Goal: Task Accomplishment & Management: Manage account settings

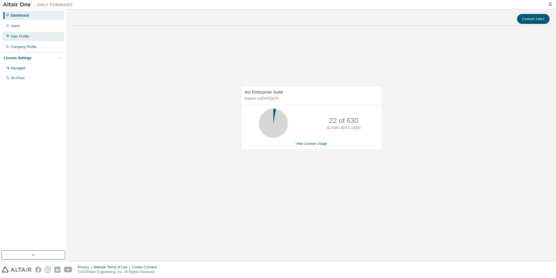
click at [37, 38] on div "User Profile" at bounding box center [33, 36] width 62 height 9
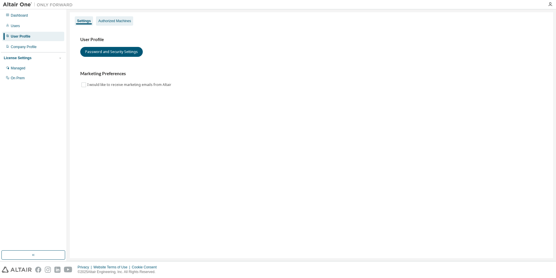
click at [110, 21] on div "Authorized Machines" at bounding box center [114, 21] width 33 height 5
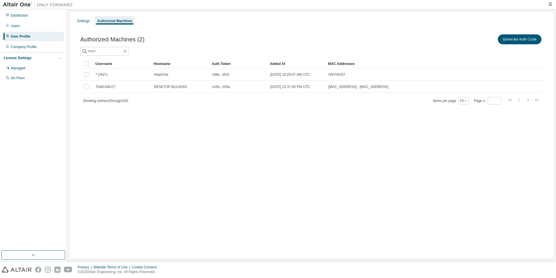
click at [182, 126] on div "Settings Authorized Machines Authorized Machines (2) Generate Auth Code Clear L…" at bounding box center [312, 135] width 484 height 246
click at [28, 47] on div "Company Profile" at bounding box center [24, 47] width 26 height 5
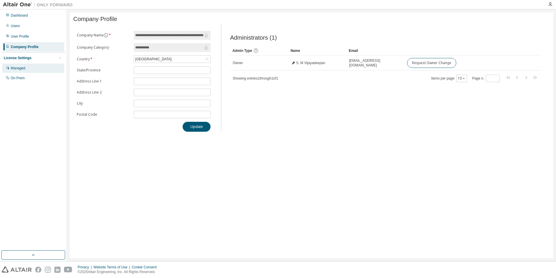
click at [32, 67] on div "Managed" at bounding box center [33, 67] width 62 height 9
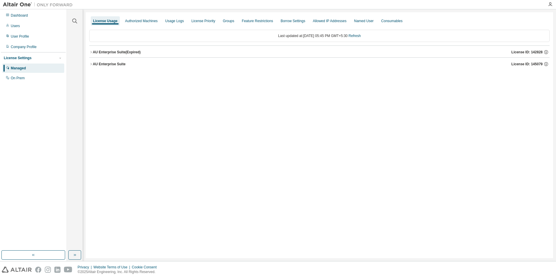
click at [98, 56] on button "AU Enterprise Suite (Expired) License ID: 142828" at bounding box center [319, 52] width 461 height 13
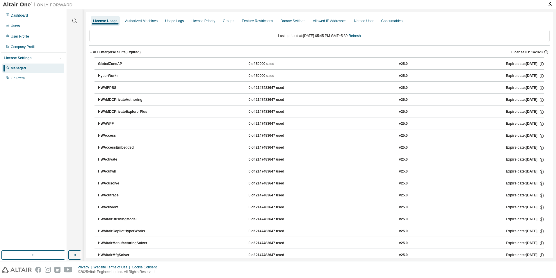
click at [102, 54] on div "AU Enterprise Suite (Expired) License ID: 142828" at bounding box center [321, 51] width 457 height 5
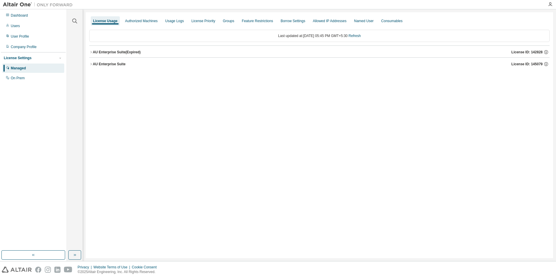
click at [99, 66] on div "AU Enterprise Suite" at bounding box center [109, 64] width 33 height 5
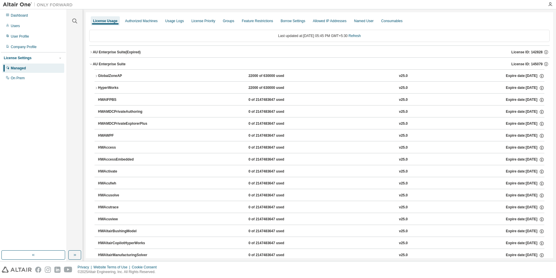
click at [100, 64] on div "AU Enterprise Suite" at bounding box center [109, 64] width 33 height 5
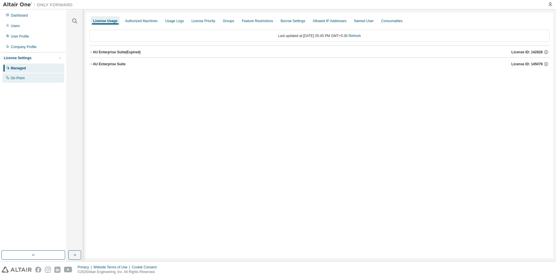
click at [40, 76] on div "On Prem" at bounding box center [33, 77] width 62 height 9
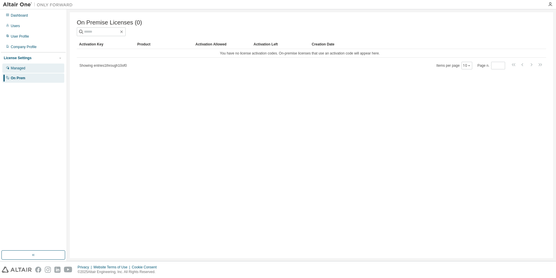
click at [40, 66] on div "Managed" at bounding box center [33, 67] width 62 height 9
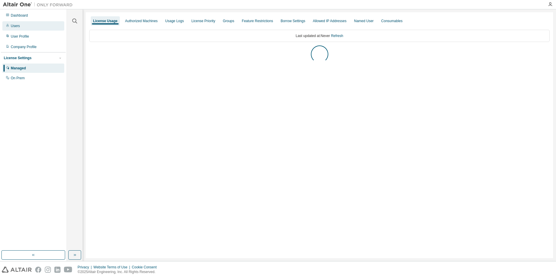
click at [28, 28] on div "Users" at bounding box center [33, 25] width 62 height 9
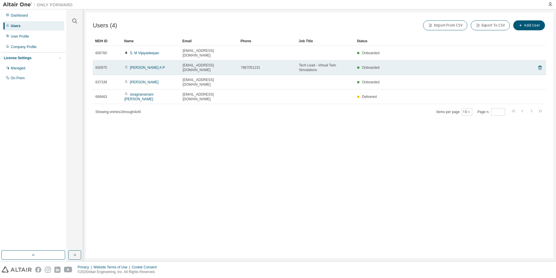
click at [250, 65] on span "7867051231" at bounding box center [250, 67] width 19 height 5
click at [442, 65] on div "Onboarded" at bounding box center [436, 67] width 159 height 5
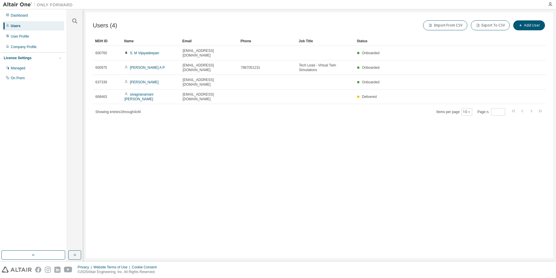
click at [427, 129] on div "Users (4) Import From CSV Export To CSV Add User Clear Load Save Save As Field …" at bounding box center [320, 135] width 468 height 246
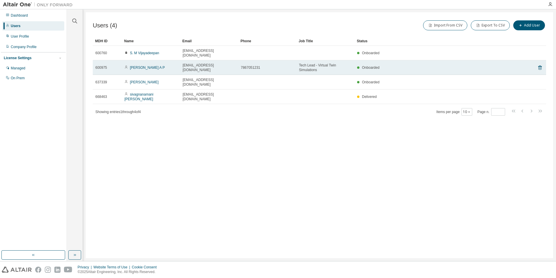
click at [406, 66] on td "Onboarded" at bounding box center [437, 67] width 164 height 15
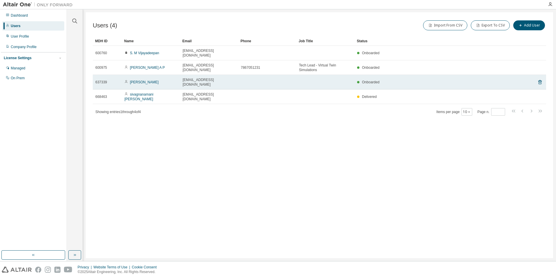
drag, startPoint x: 406, startPoint y: 66, endPoint x: 386, endPoint y: 73, distance: 21.4
click at [386, 80] on div "Onboarded" at bounding box center [436, 82] width 159 height 5
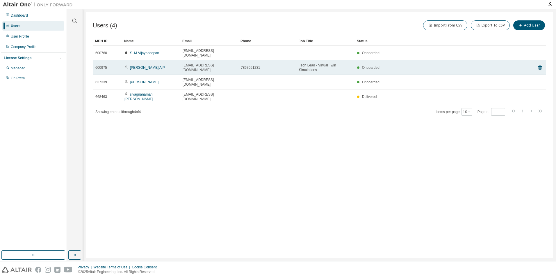
click at [359, 65] on div "Onboarded" at bounding box center [368, 67] width 22 height 5
click at [162, 65] on link "[PERSON_NAME] A P" at bounding box center [147, 67] width 35 height 4
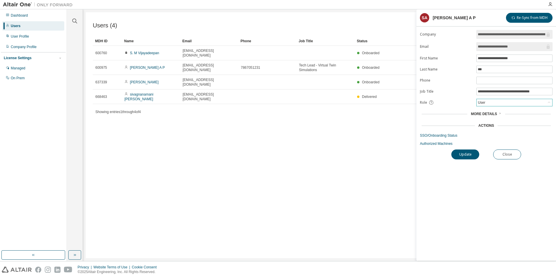
click at [510, 104] on div "User" at bounding box center [515, 102] width 76 height 7
click at [445, 97] on form "**********" at bounding box center [486, 88] width 133 height 116
click at [486, 114] on span "More Details" at bounding box center [484, 114] width 26 height 4
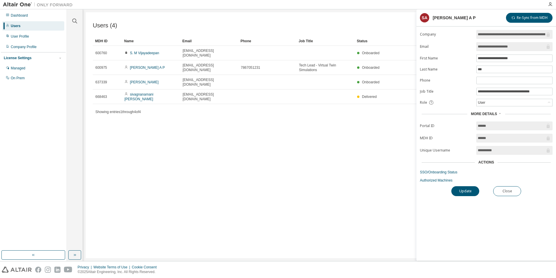
click at [491, 164] on div "Actions" at bounding box center [486, 162] width 133 height 8
click at [515, 104] on div "User" at bounding box center [515, 102] width 76 height 7
click at [437, 178] on link "Authorized Machines" at bounding box center [486, 180] width 133 height 5
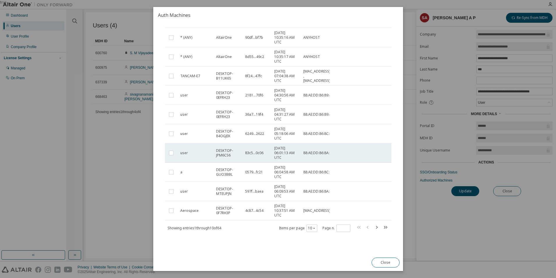
scroll to position [38, 0]
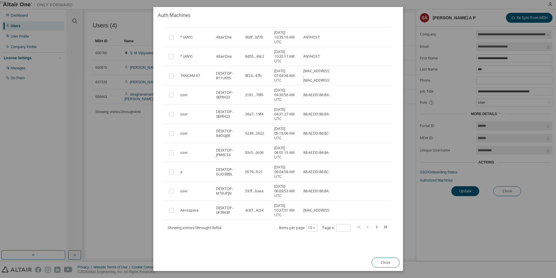
click at [374, 226] on icon "button" at bounding box center [376, 226] width 7 height 7
type input "*"
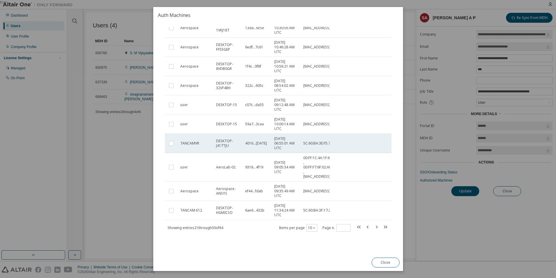
scroll to position [51, 0]
click at [396, 262] on button "Close" at bounding box center [386, 262] width 28 height 10
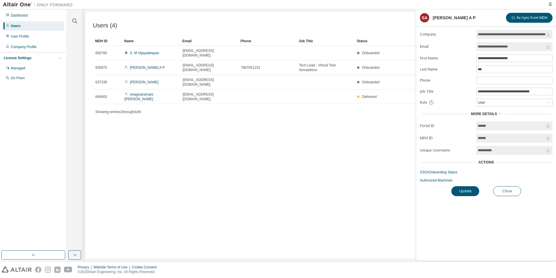
click at [487, 233] on div "**********" at bounding box center [487, 145] width 140 height 230
click at [439, 172] on link "SSO/Onboarding Status" at bounding box center [486, 172] width 133 height 5
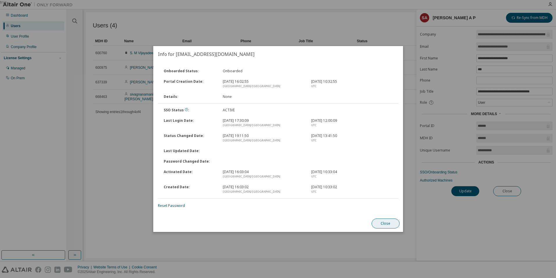
click at [389, 221] on button "Close" at bounding box center [386, 223] width 28 height 10
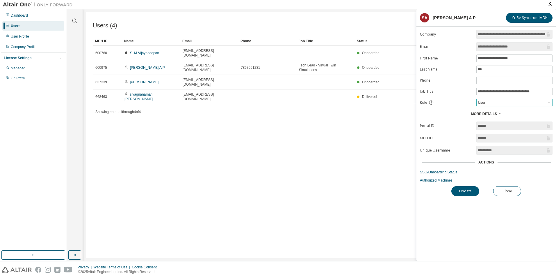
click at [492, 100] on div "User" at bounding box center [515, 102] width 76 height 7
click at [450, 83] on form "**********" at bounding box center [486, 106] width 133 height 152
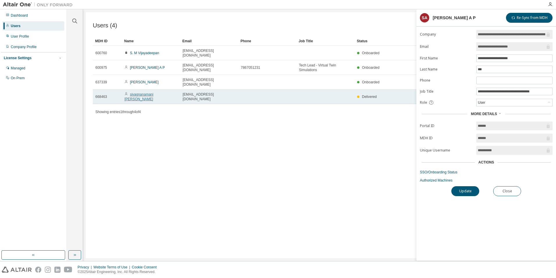
click at [142, 92] on link "sivagnanamani [PERSON_NAME]" at bounding box center [139, 96] width 29 height 9
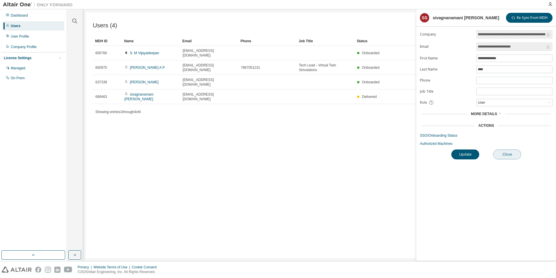
click at [511, 157] on button "Close" at bounding box center [507, 154] width 28 height 10
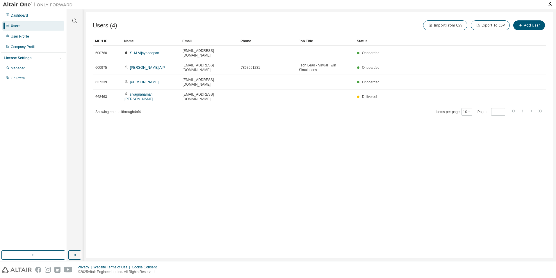
click at [281, 147] on div "Users (4) Import From CSV Export To CSV Add User Clear Load Save Save As Field …" at bounding box center [320, 135] width 468 height 246
click at [15, 78] on div "On Prem" at bounding box center [18, 78] width 14 height 5
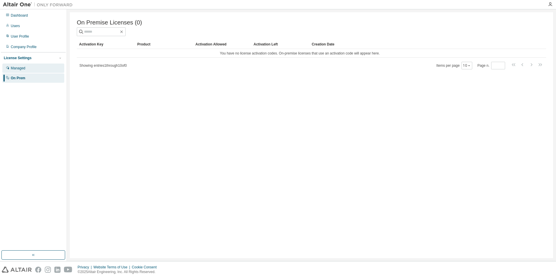
click at [26, 69] on div "Managed" at bounding box center [33, 67] width 62 height 9
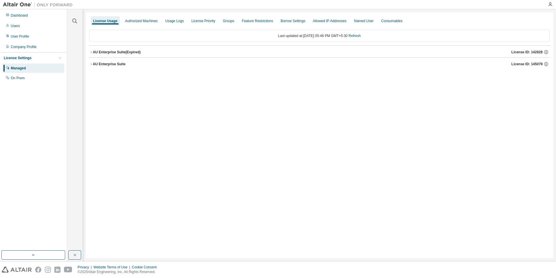
click at [133, 49] on button "AU Enterprise Suite (Expired) License ID: 142828" at bounding box center [319, 52] width 461 height 13
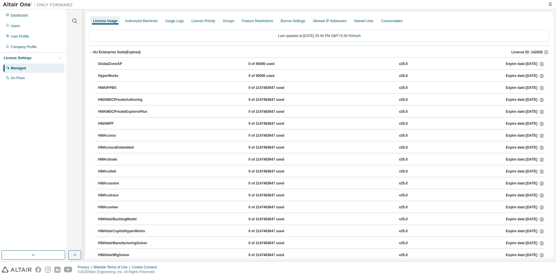
click at [125, 53] on div "AU Enterprise Suite (Expired)" at bounding box center [117, 52] width 48 height 5
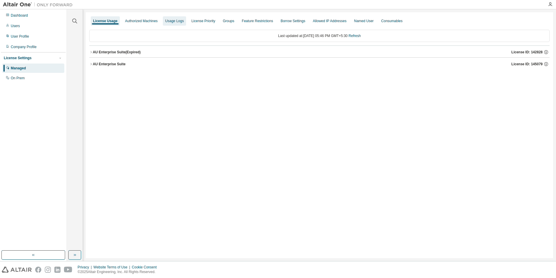
click at [173, 18] on div "Usage Logs" at bounding box center [174, 20] width 23 height 9
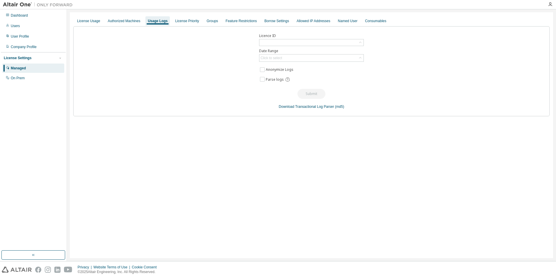
click at [324, 46] on div at bounding box center [312, 42] width 104 height 6
click at [303, 68] on li "142828 - AU Enterprise Suite (Expired)" at bounding box center [311, 67] width 103 height 8
click at [304, 41] on div "142828 - AU Enterprise Suite (Expired)" at bounding box center [291, 43] width 62 height 6
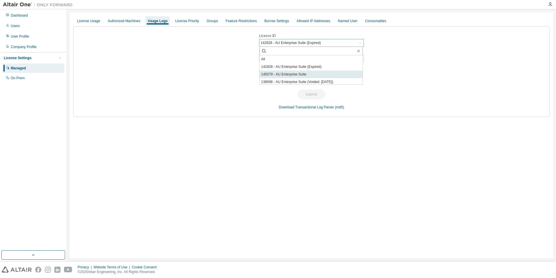
click at [303, 76] on li "145079 - AU Enterprise Suite" at bounding box center [311, 74] width 103 height 8
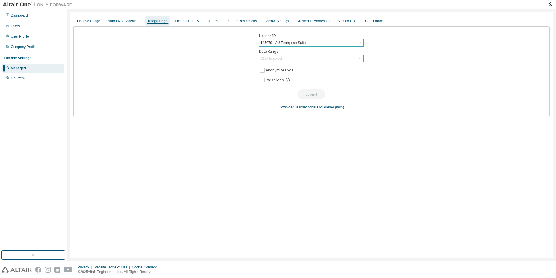
click at [292, 61] on div "Click to select" at bounding box center [312, 58] width 104 height 7
click at [282, 76] on li "Last 30 days" at bounding box center [311, 75] width 103 height 8
click at [310, 92] on button "Submit" at bounding box center [312, 94] width 28 height 10
click at [187, 24] on div "License Priority" at bounding box center [187, 20] width 29 height 9
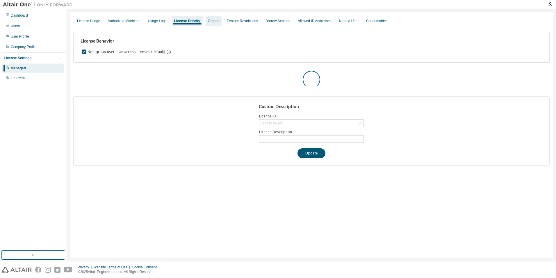
click at [208, 24] on div "Groups" at bounding box center [214, 20] width 16 height 9
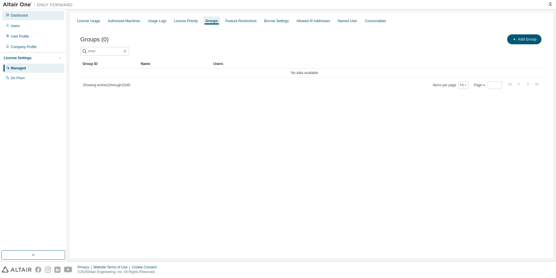
click at [22, 17] on div "Dashboard" at bounding box center [19, 15] width 17 height 5
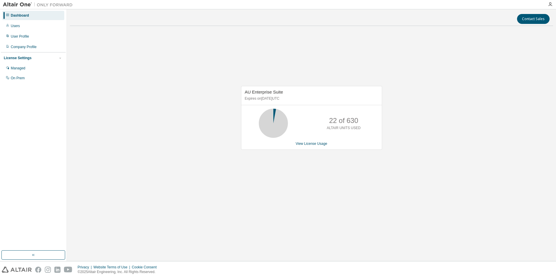
click at [276, 127] on icon at bounding box center [273, 123] width 15 height 15
click at [306, 144] on link "View License Usage" at bounding box center [312, 143] width 32 height 4
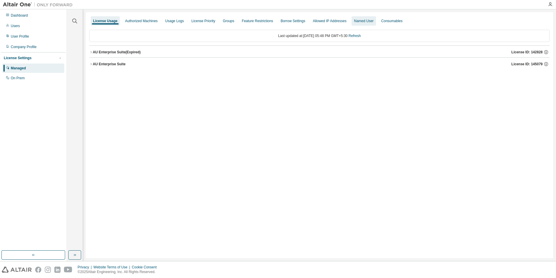
click at [362, 19] on div "Named User" at bounding box center [363, 21] width 19 height 5
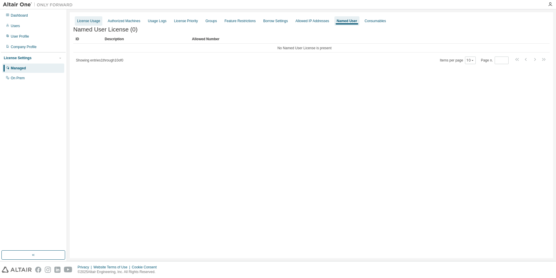
click at [86, 19] on div "License Usage" at bounding box center [88, 21] width 23 height 5
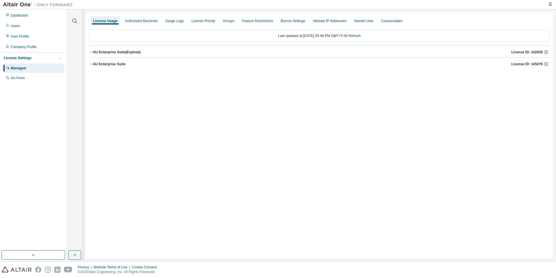
click at [122, 64] on div "AU Enterprise Suite" at bounding box center [109, 64] width 33 height 5
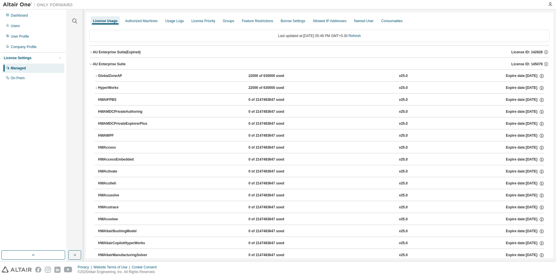
click at [97, 77] on icon "button" at bounding box center [96, 75] width 3 height 3
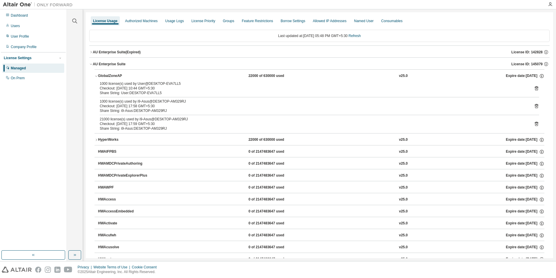
click at [96, 139] on icon "button" at bounding box center [96, 139] width 3 height 3
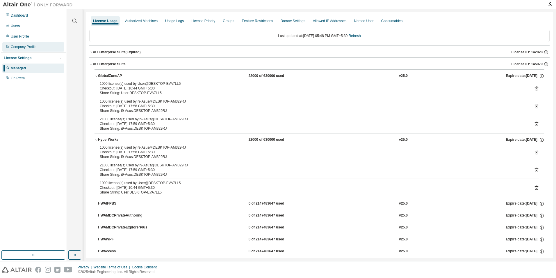
click at [29, 47] on div "Company Profile" at bounding box center [24, 47] width 26 height 5
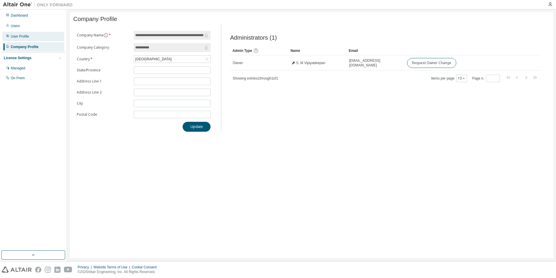
click at [42, 39] on div "User Profile" at bounding box center [33, 36] width 62 height 9
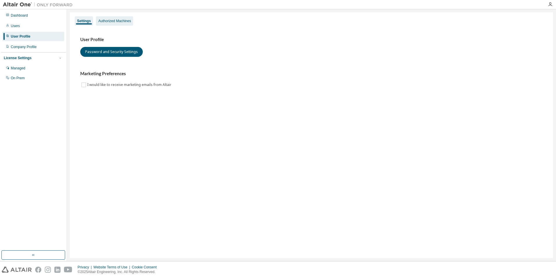
click at [117, 22] on div "Authorized Machines" at bounding box center [114, 21] width 33 height 5
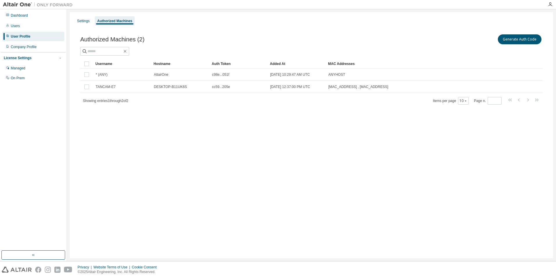
click at [166, 123] on div "Settings Authorized Machines Authorized Machines (2) Generate Auth Code Clear L…" at bounding box center [312, 135] width 484 height 246
click at [25, 29] on div "Users" at bounding box center [33, 25] width 62 height 9
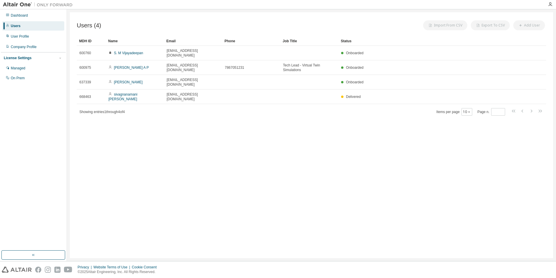
click at [215, 135] on div "Users (4) Import From CSV Export To CSV Add User Clear Load Save Save As Field …" at bounding box center [312, 135] width 484 height 246
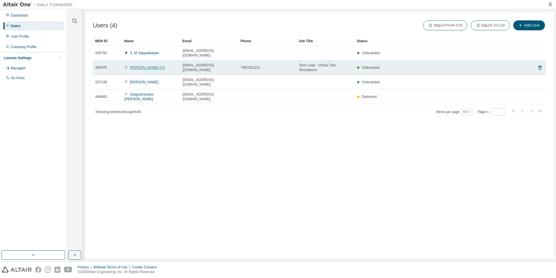
click at [165, 65] on link "[PERSON_NAME] A P" at bounding box center [147, 67] width 35 height 4
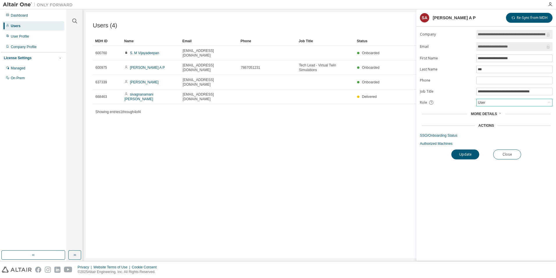
click at [501, 103] on div "User" at bounding box center [515, 102] width 76 height 7
click at [474, 116] on span "More Details" at bounding box center [484, 114] width 26 height 4
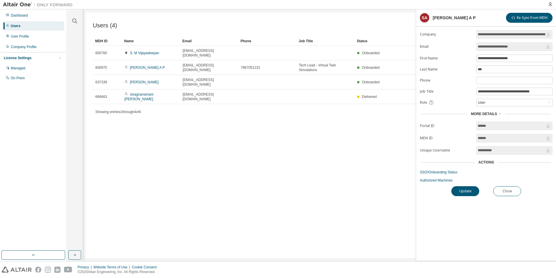
click at [451, 131] on form "**********" at bounding box center [486, 106] width 133 height 152
click at [458, 148] on label "Unique Username" at bounding box center [446, 150] width 53 height 5
click at [437, 173] on link "SSO/Onboarding Status" at bounding box center [486, 172] width 133 height 5
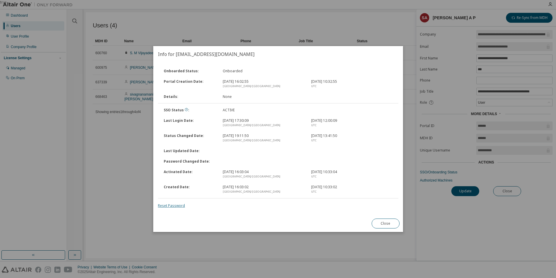
click at [169, 206] on link "Reset Password" at bounding box center [171, 205] width 27 height 5
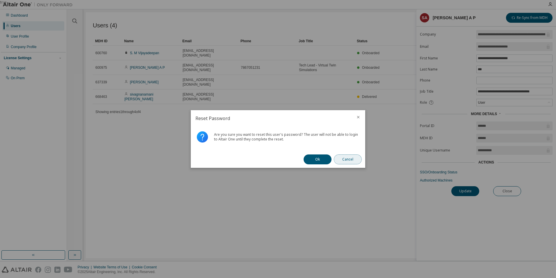
click at [335, 159] on button "Cancel" at bounding box center [348, 159] width 28 height 10
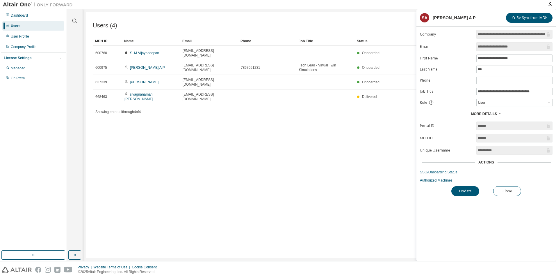
click at [442, 173] on link "SSO/Onboarding Status" at bounding box center [486, 172] width 133 height 5
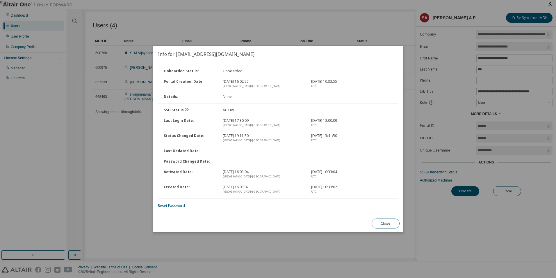
click at [181, 208] on div "Onboarded Status : Onboarded Portal Creation Date : [DATE] 16:02:55 [GEOGRAPHIC…" at bounding box center [278, 138] width 250 height 152
click at [180, 207] on link "Reset Password" at bounding box center [171, 205] width 27 height 5
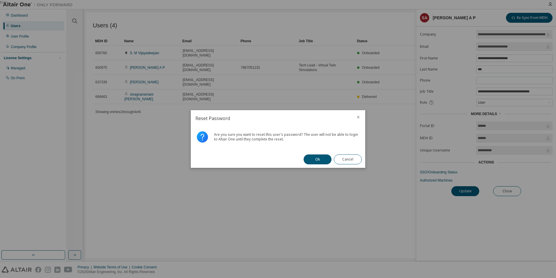
click at [314, 156] on button "Ok" at bounding box center [318, 159] width 28 height 10
click at [351, 159] on button "Close" at bounding box center [348, 159] width 28 height 10
